Goal: Transaction & Acquisition: Purchase product/service

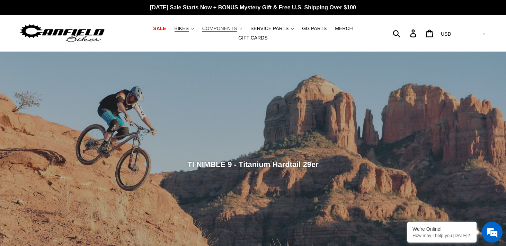
click at [220, 31] on span "COMPONENTS" at bounding box center [219, 29] width 35 height 6
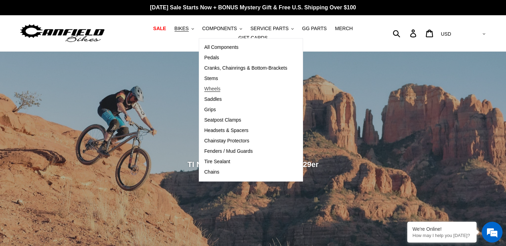
click at [221, 91] on span "Wheels" at bounding box center [212, 89] width 16 height 6
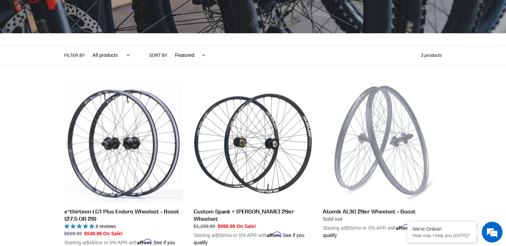
scroll to position [179, 0]
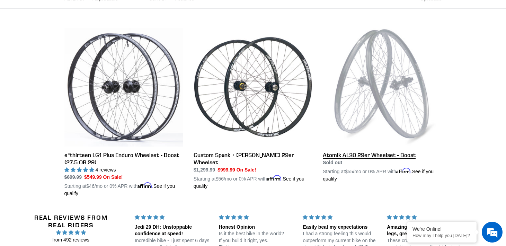
click at [337, 158] on link "Atomik AL30 29er Wheelset - Boost" at bounding box center [382, 105] width 119 height 155
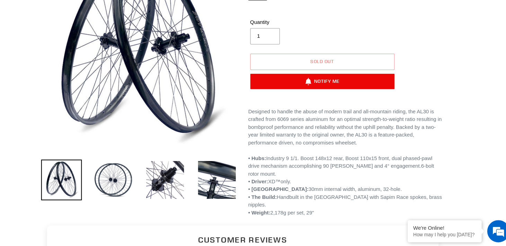
scroll to position [104, 0]
